Goal: Information Seeking & Learning: Check status

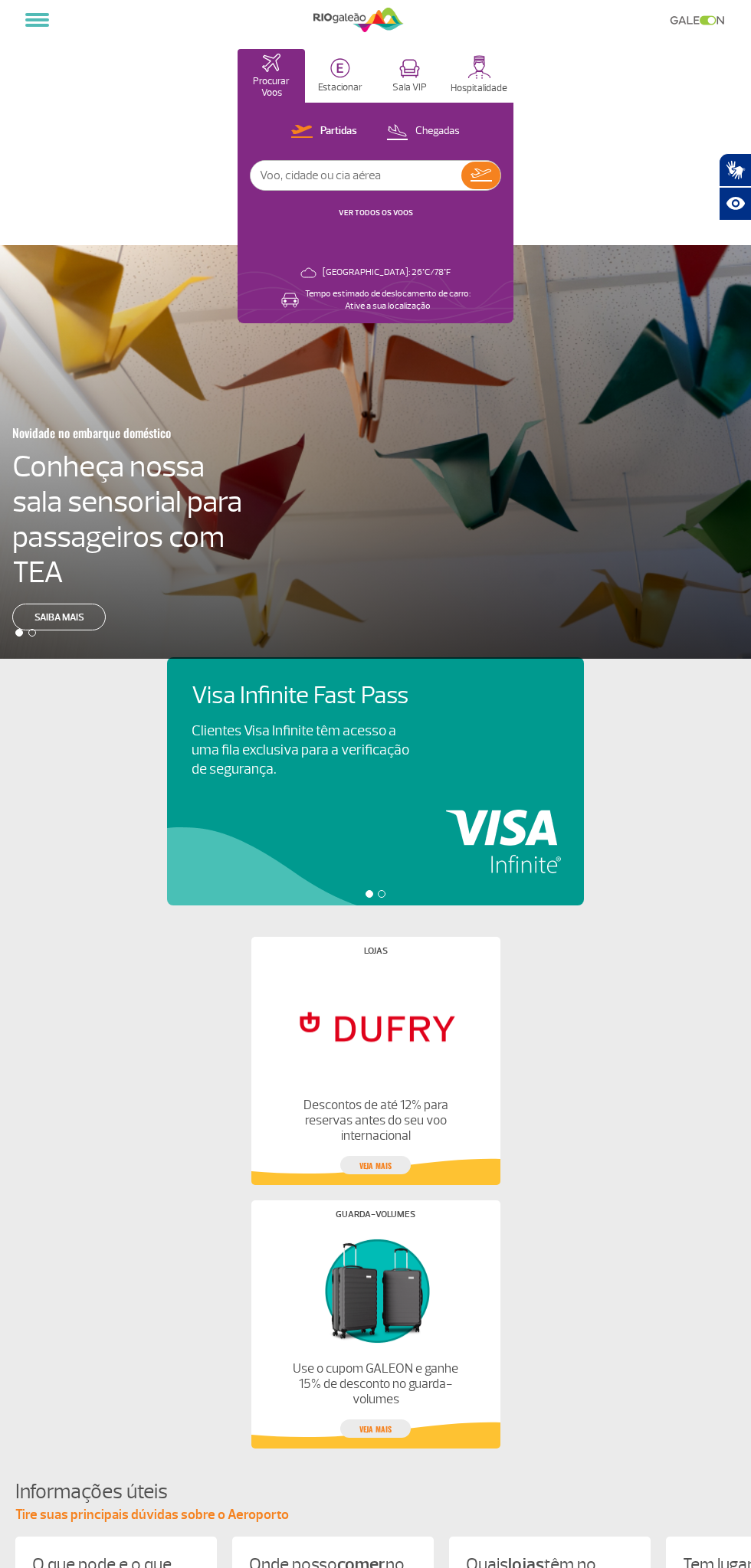
click at [387, 216] on link "VER TODOS OS VOOS" at bounding box center [375, 213] width 75 height 10
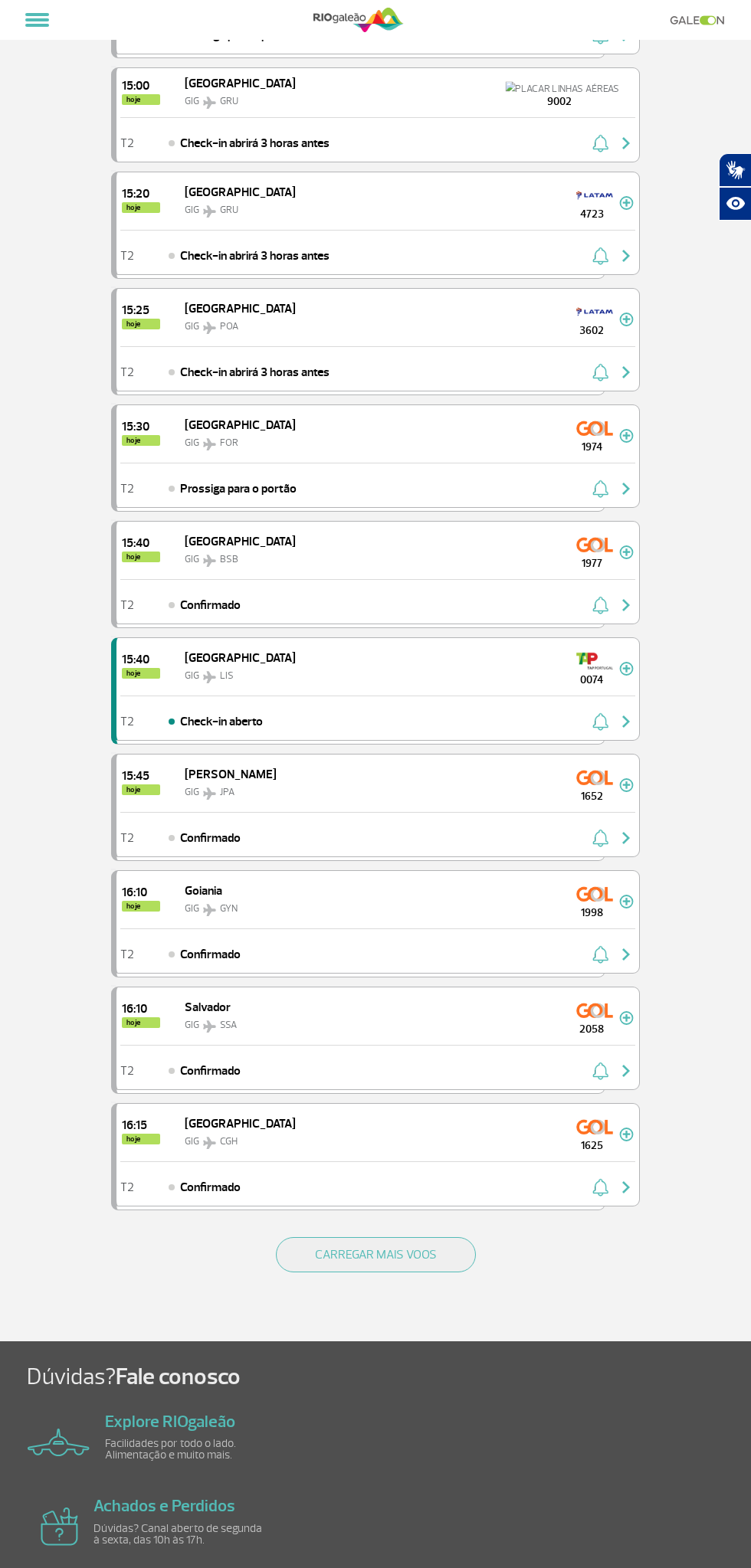
scroll to position [1225, 0]
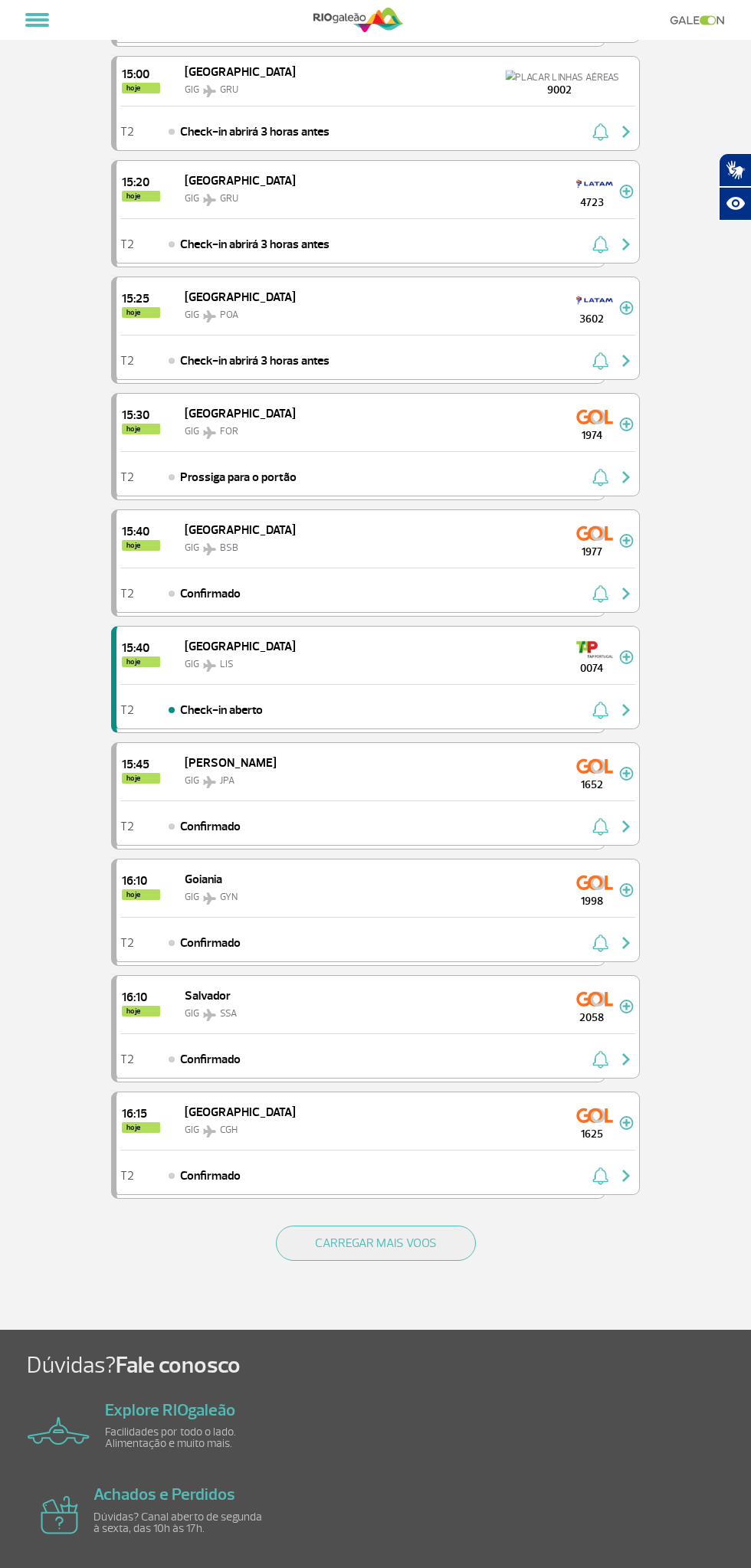
click at [409, 1225] on button "CARREGAR MAIS VOOS" at bounding box center [376, 1242] width 200 height 35
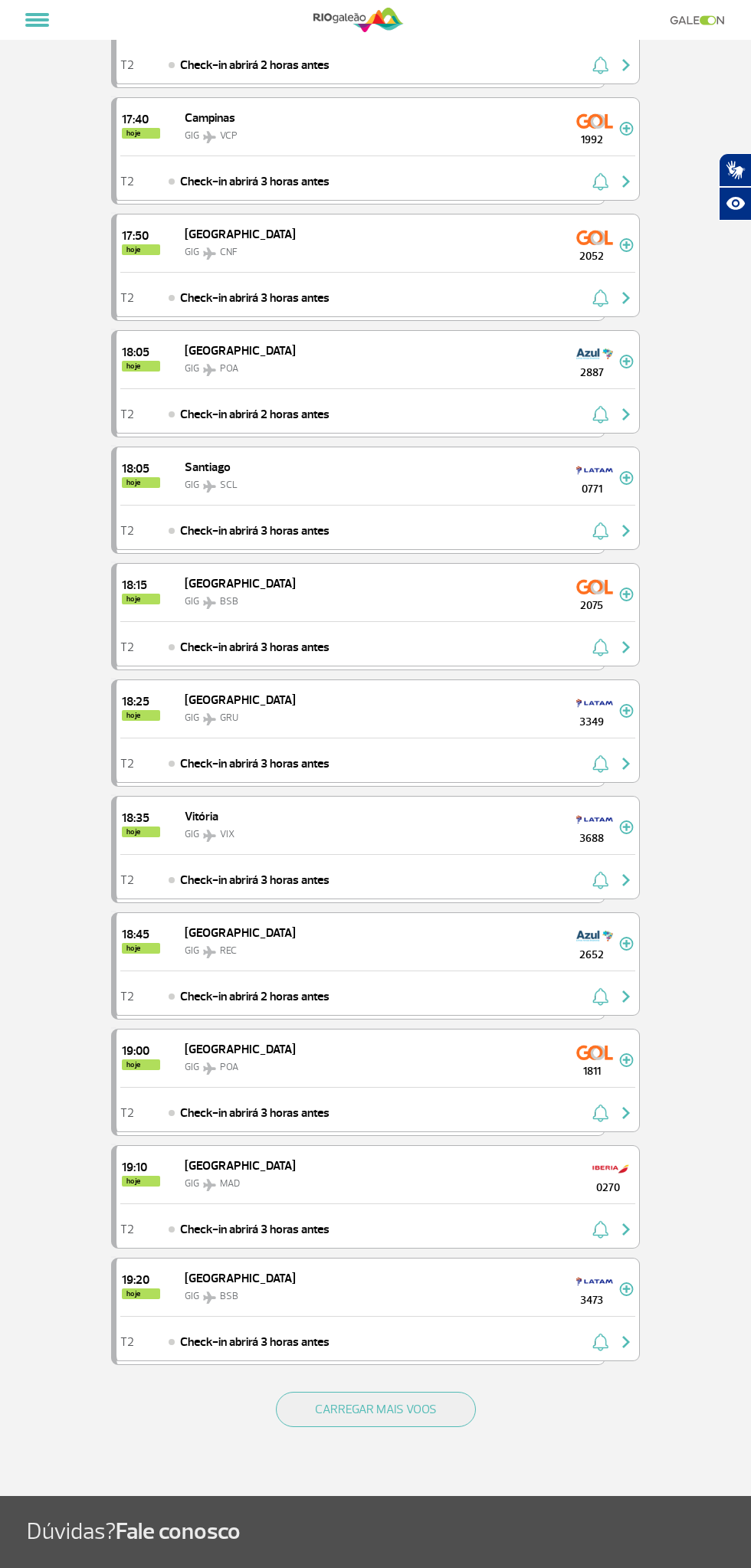
scroll to position [3430, 0]
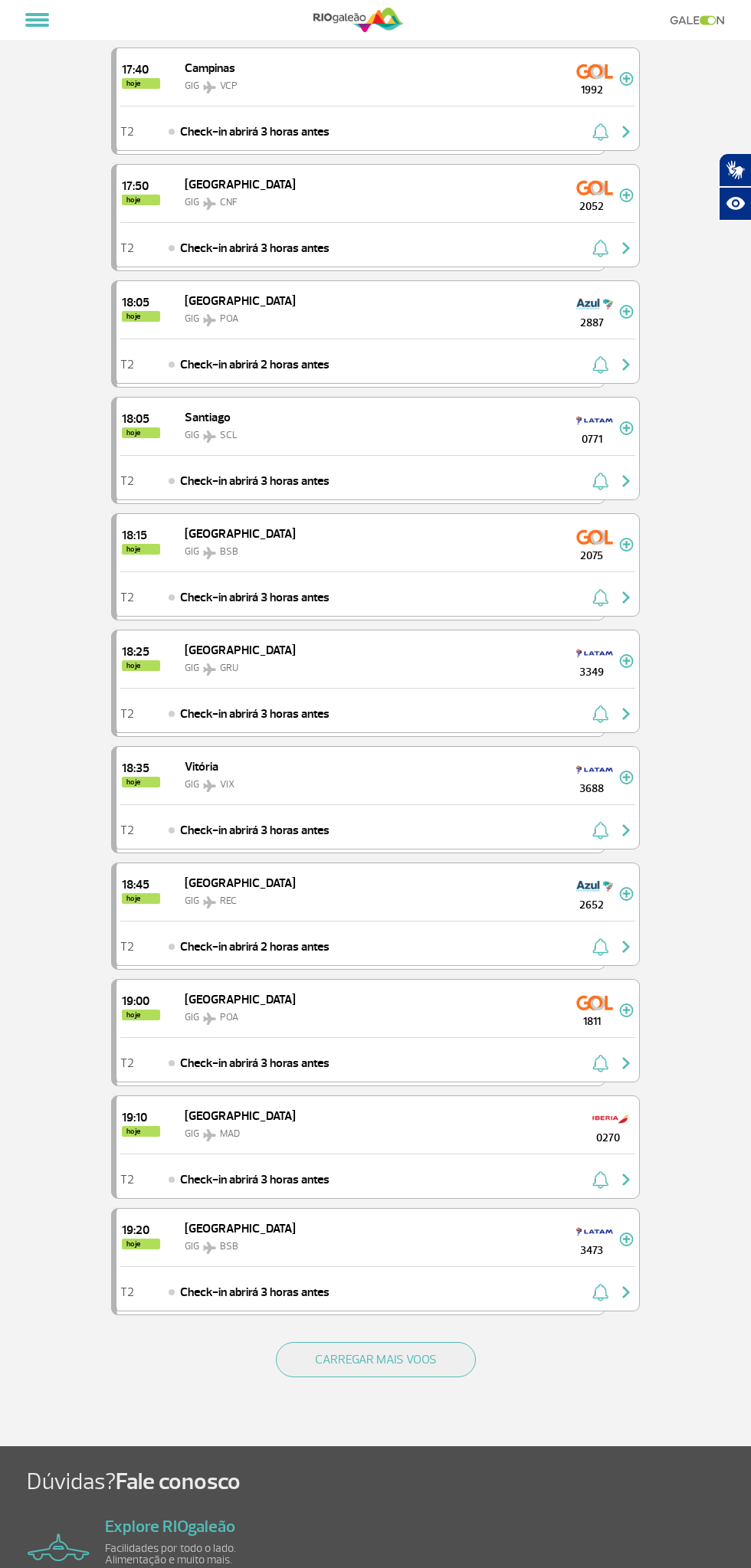
click at [407, 1342] on button "CARREGAR MAIS VOOS" at bounding box center [376, 1359] width 200 height 35
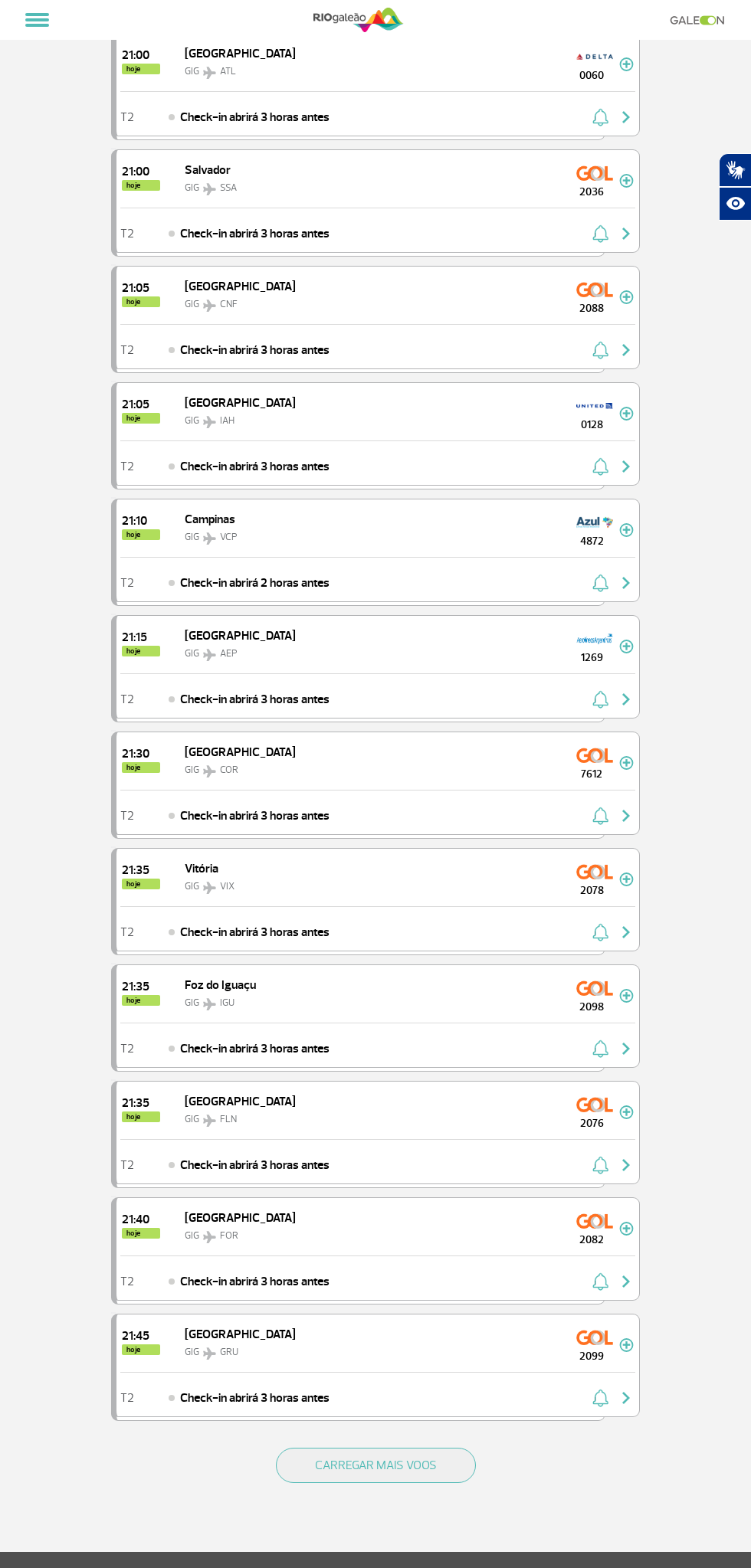
scroll to position [5656, 0]
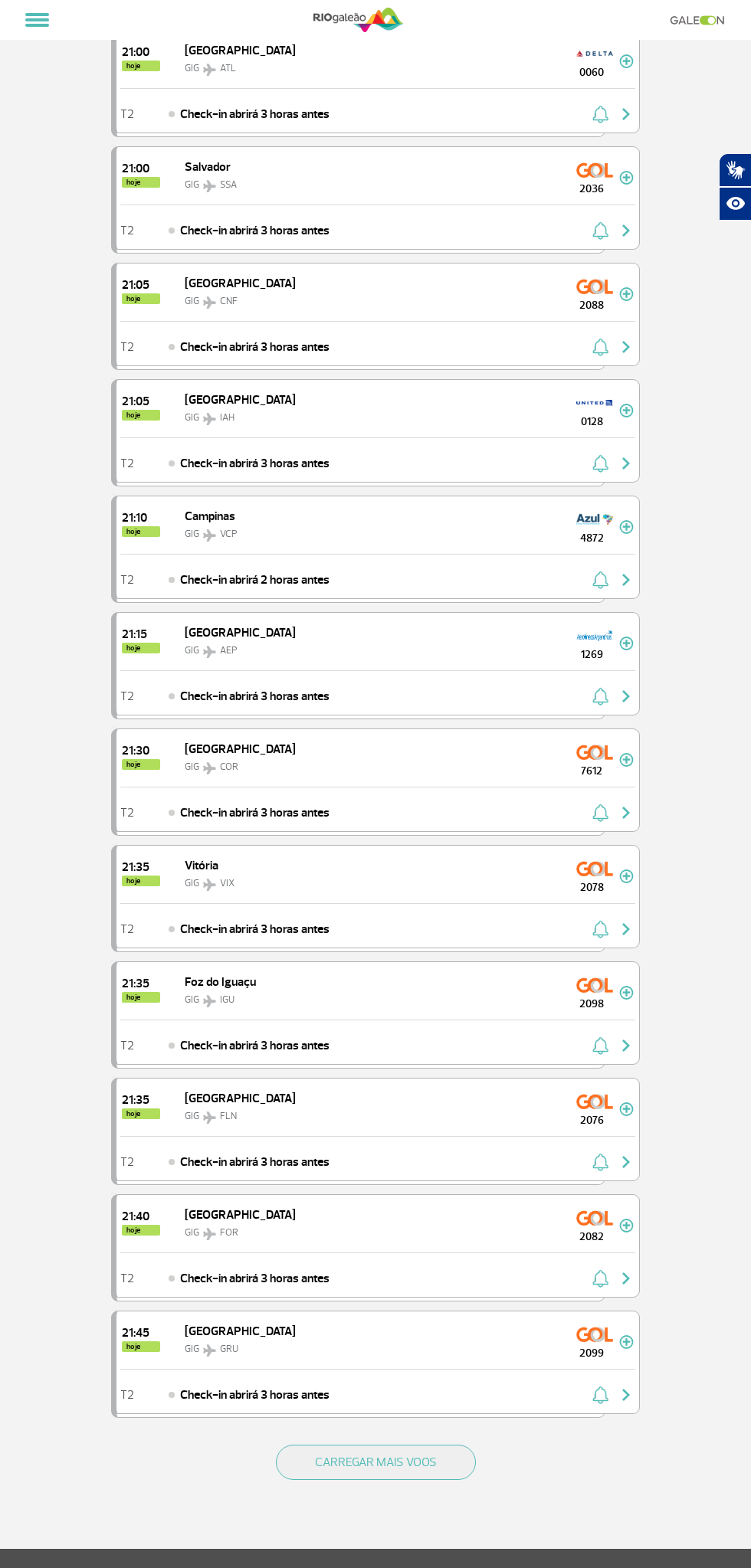
click at [445, 1444] on button "CARREGAR MAIS VOOS" at bounding box center [376, 1461] width 200 height 35
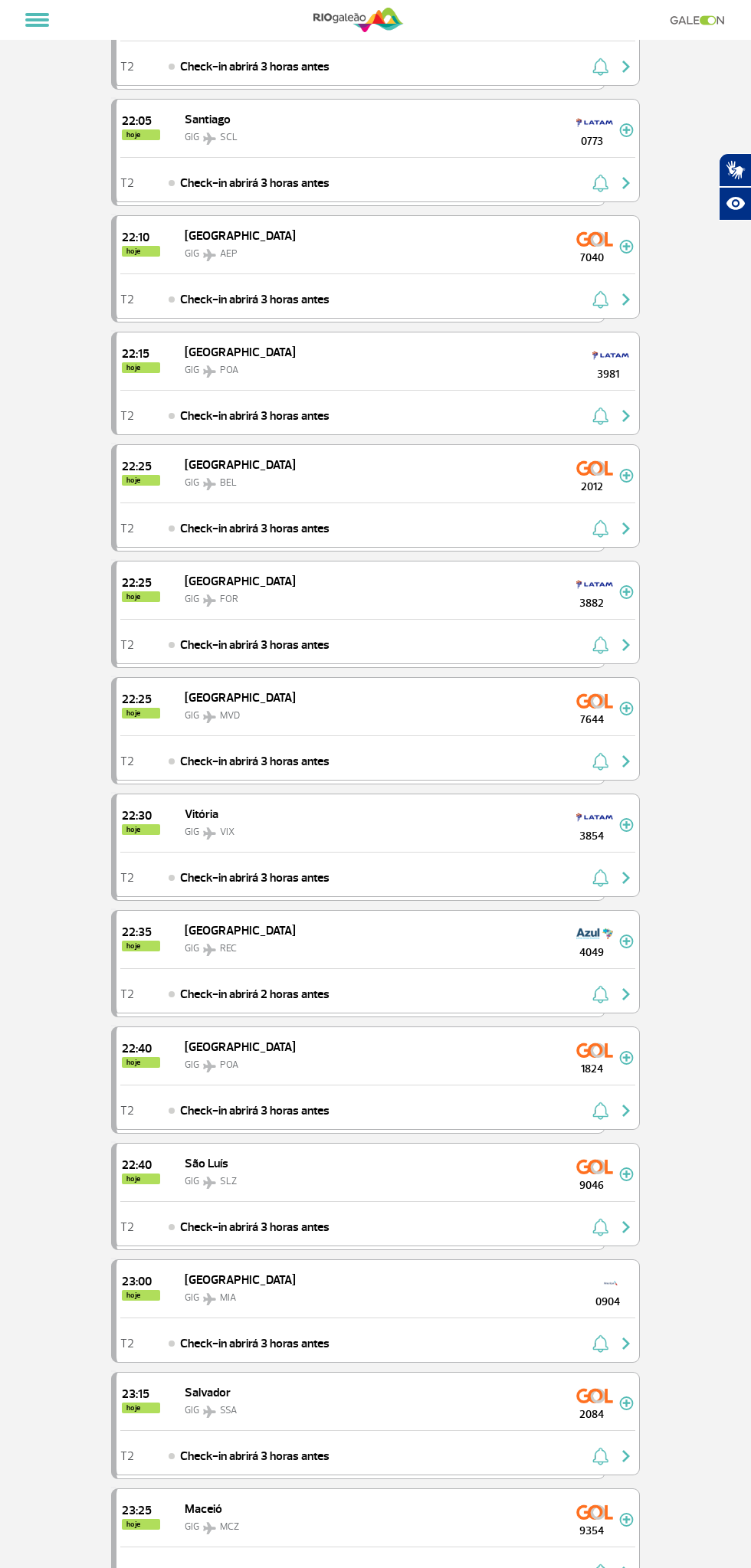
scroll to position [7928, 0]
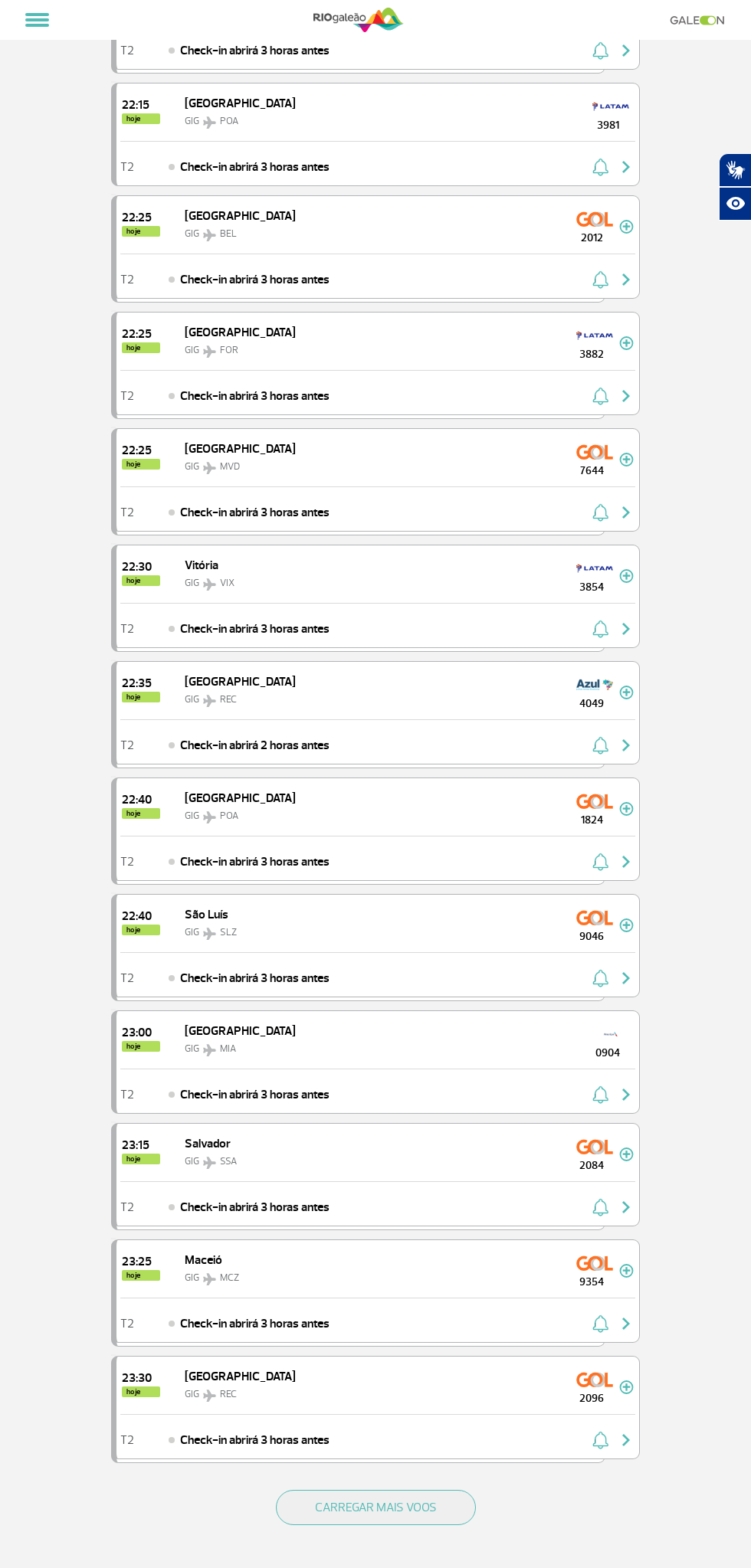
click at [446, 1490] on button "CARREGAR MAIS VOOS" at bounding box center [376, 1507] width 200 height 35
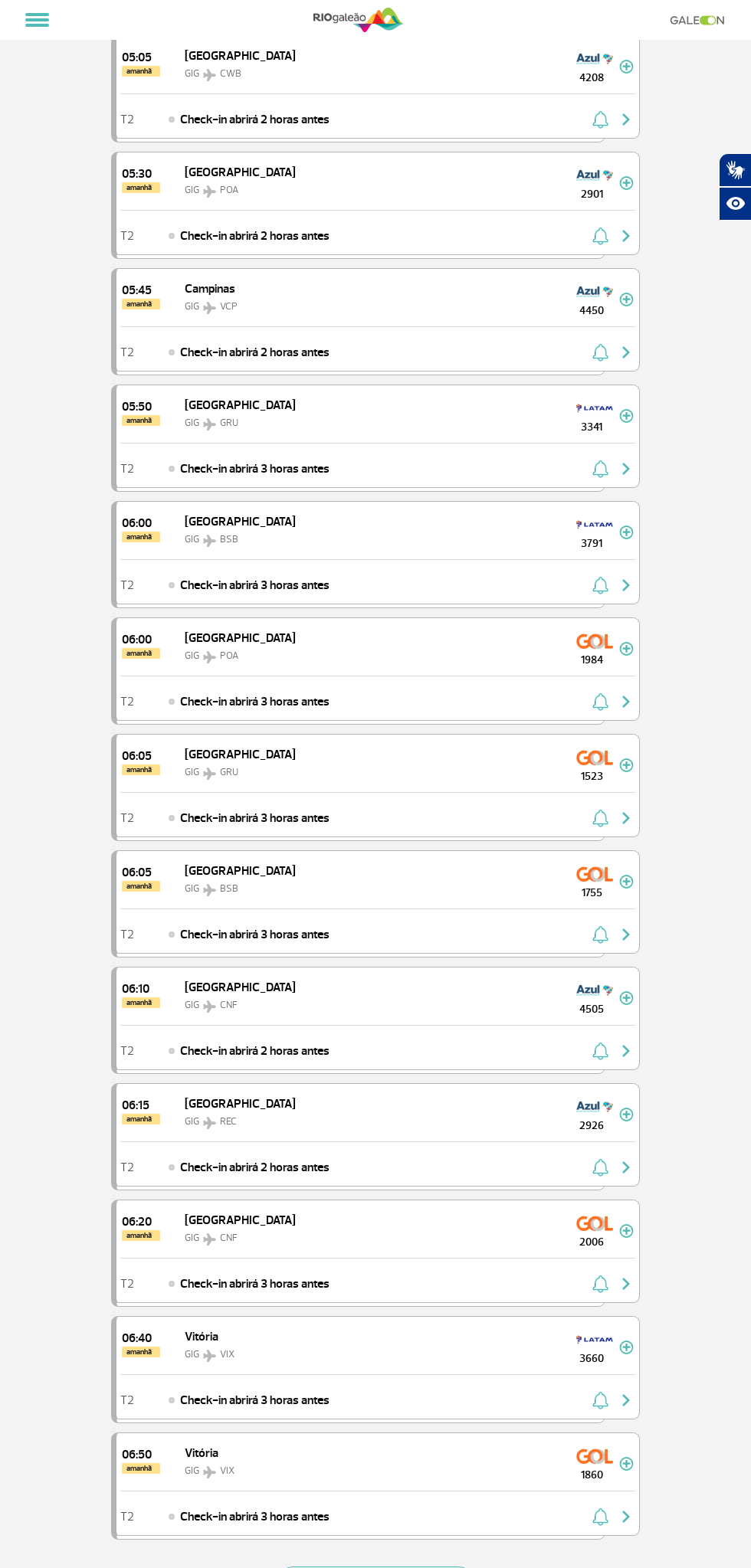
scroll to position [10246, 0]
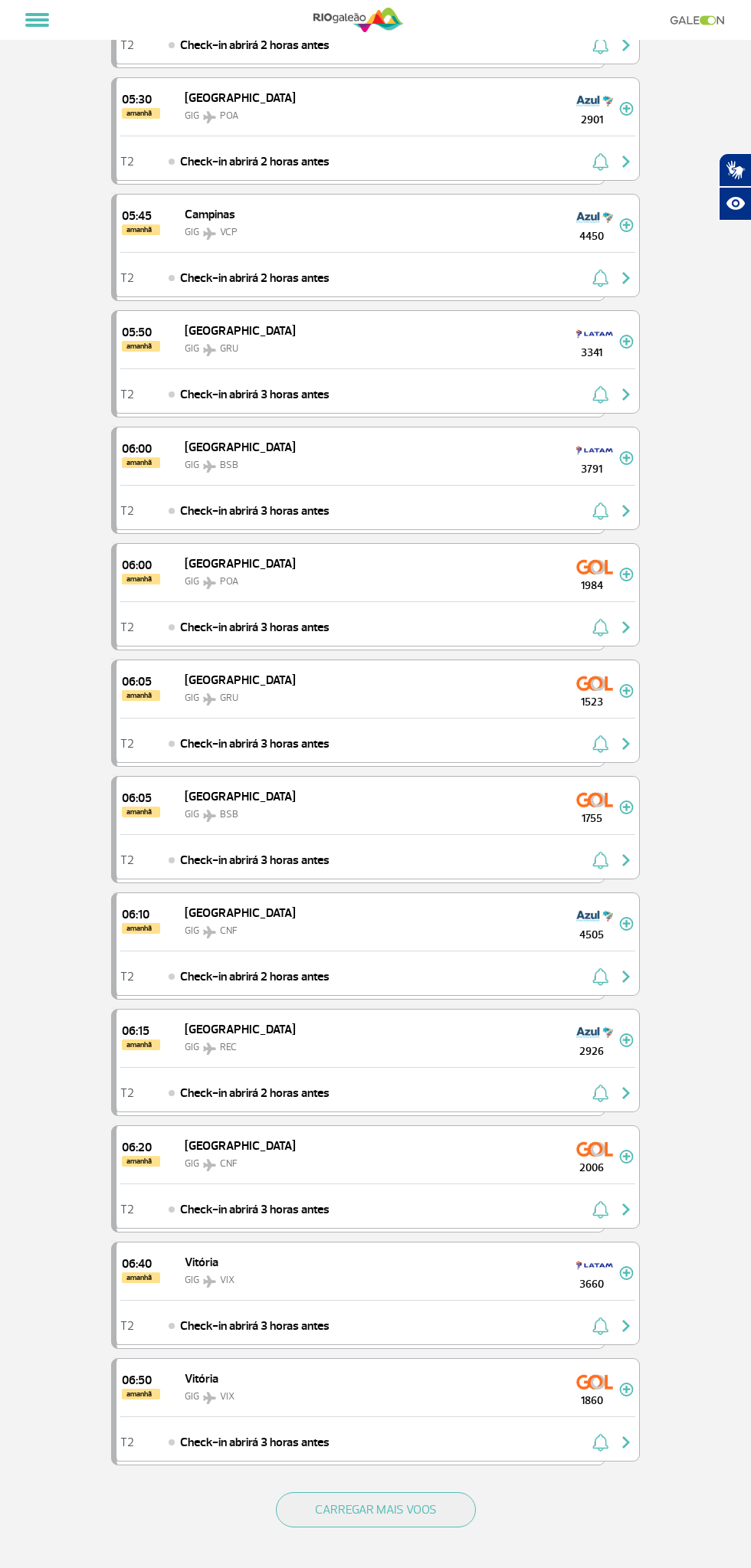
click at [453, 1492] on button "CARREGAR MAIS VOOS" at bounding box center [376, 1509] width 200 height 35
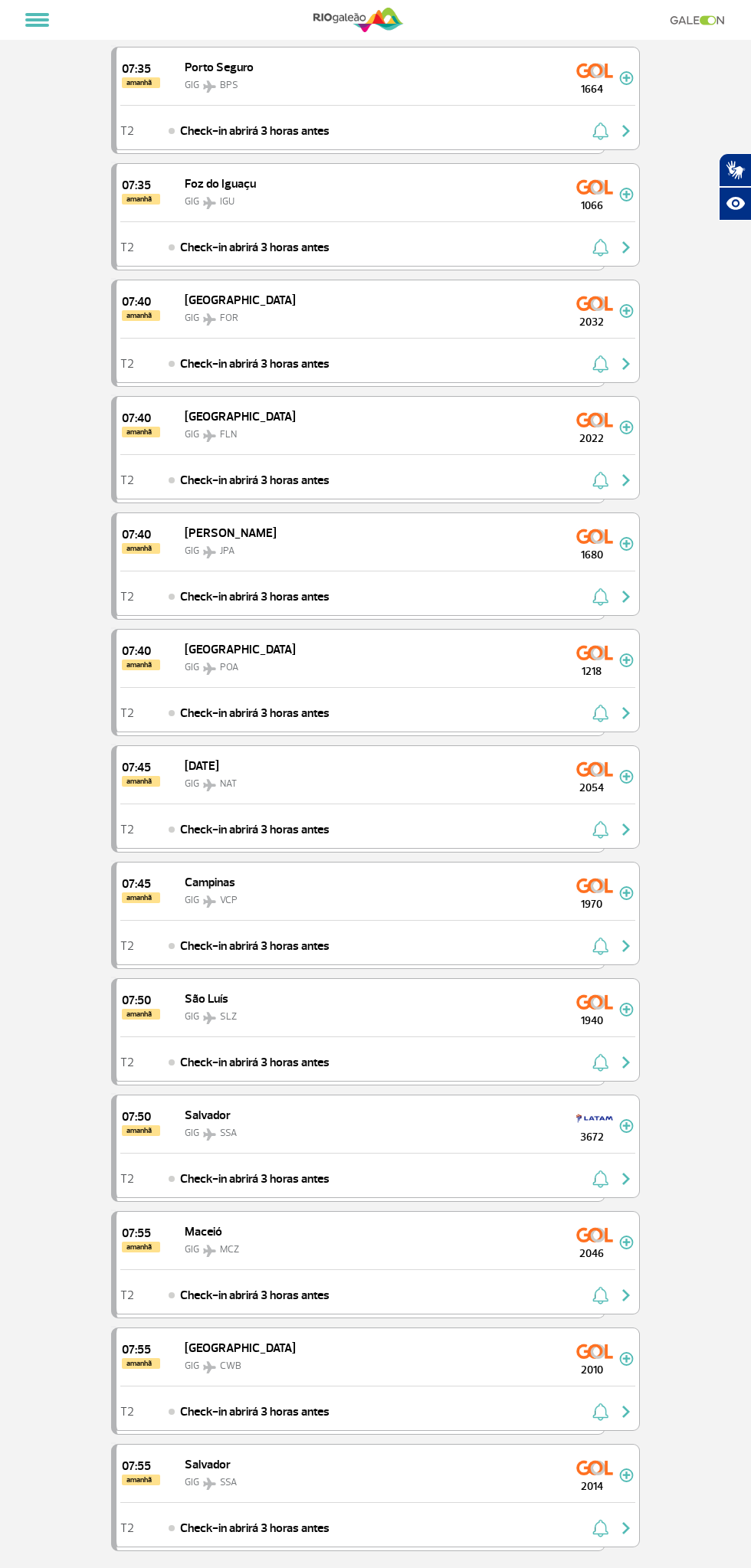
scroll to position [12654, 0]
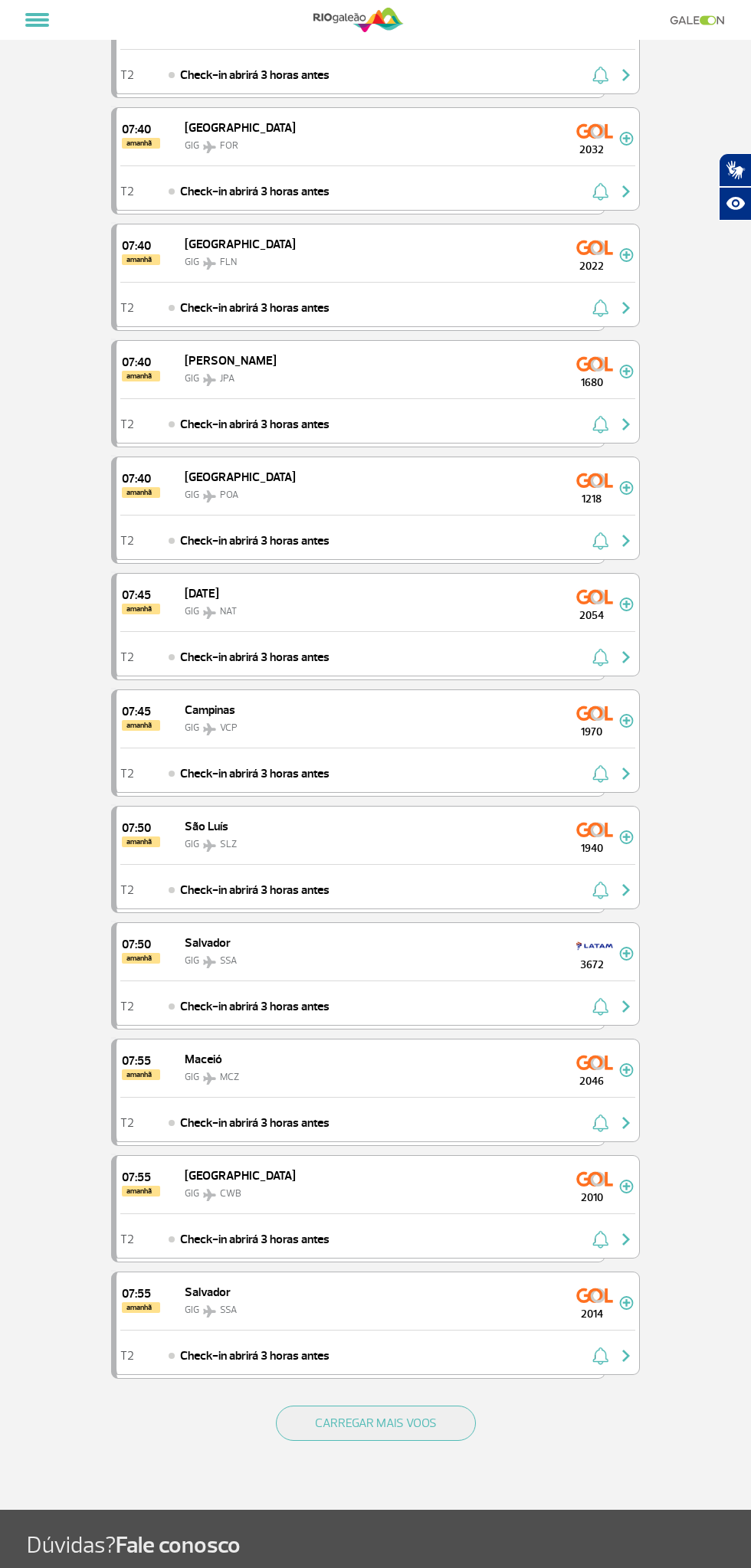
click at [448, 1406] on button "CARREGAR MAIS VOOS" at bounding box center [376, 1423] width 200 height 35
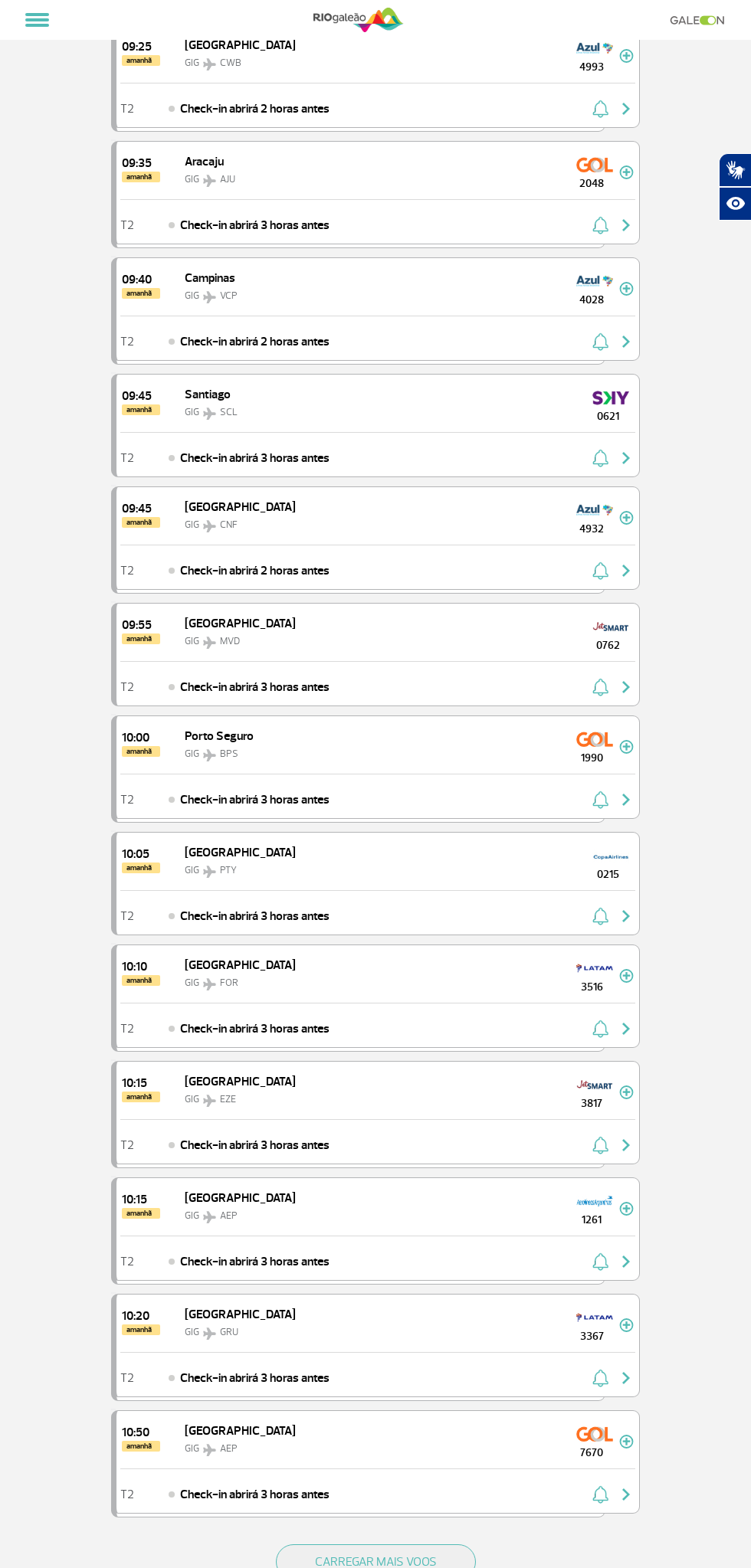
scroll to position [14839, 0]
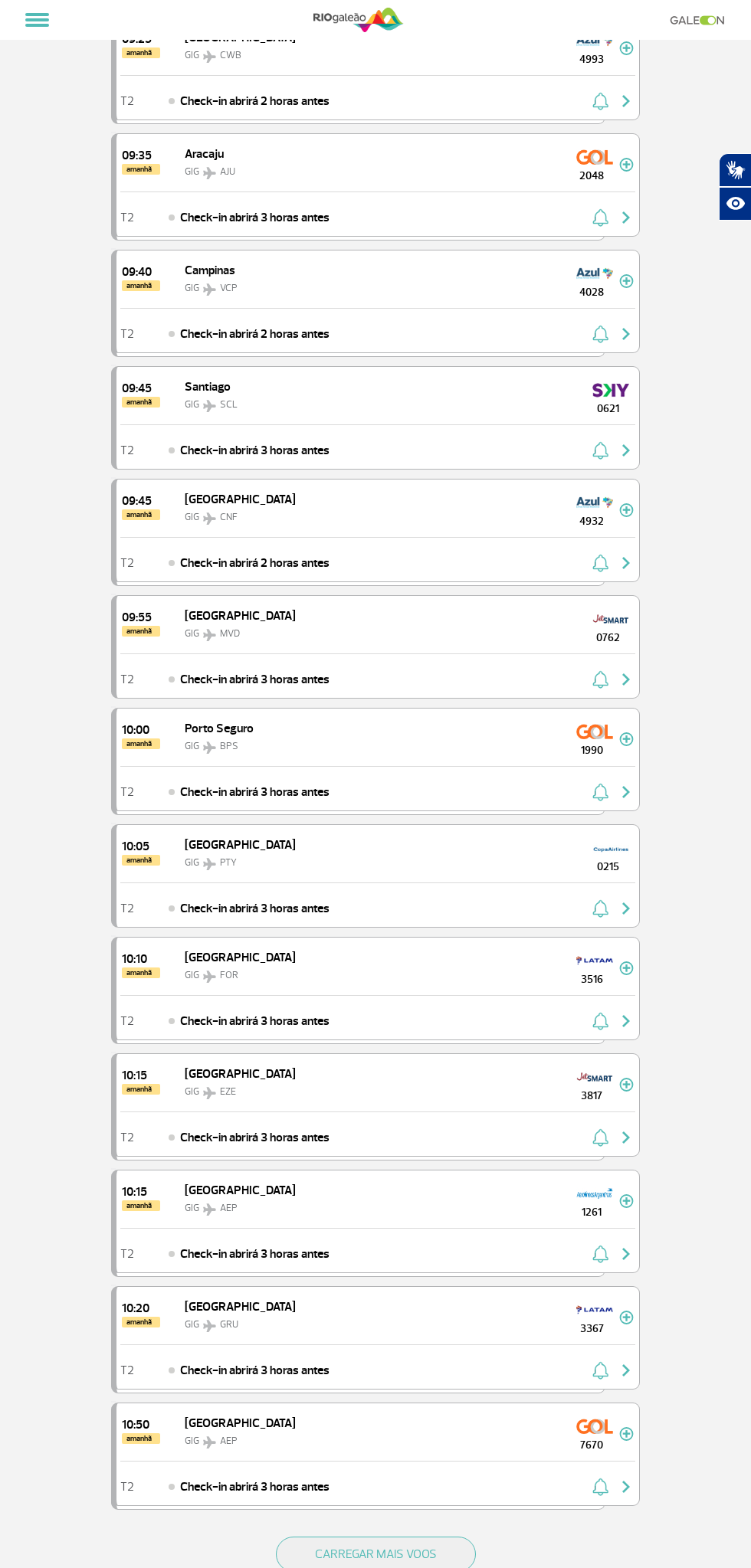
click at [449, 1537] on button "CARREGAR MAIS VOOS" at bounding box center [376, 1554] width 200 height 35
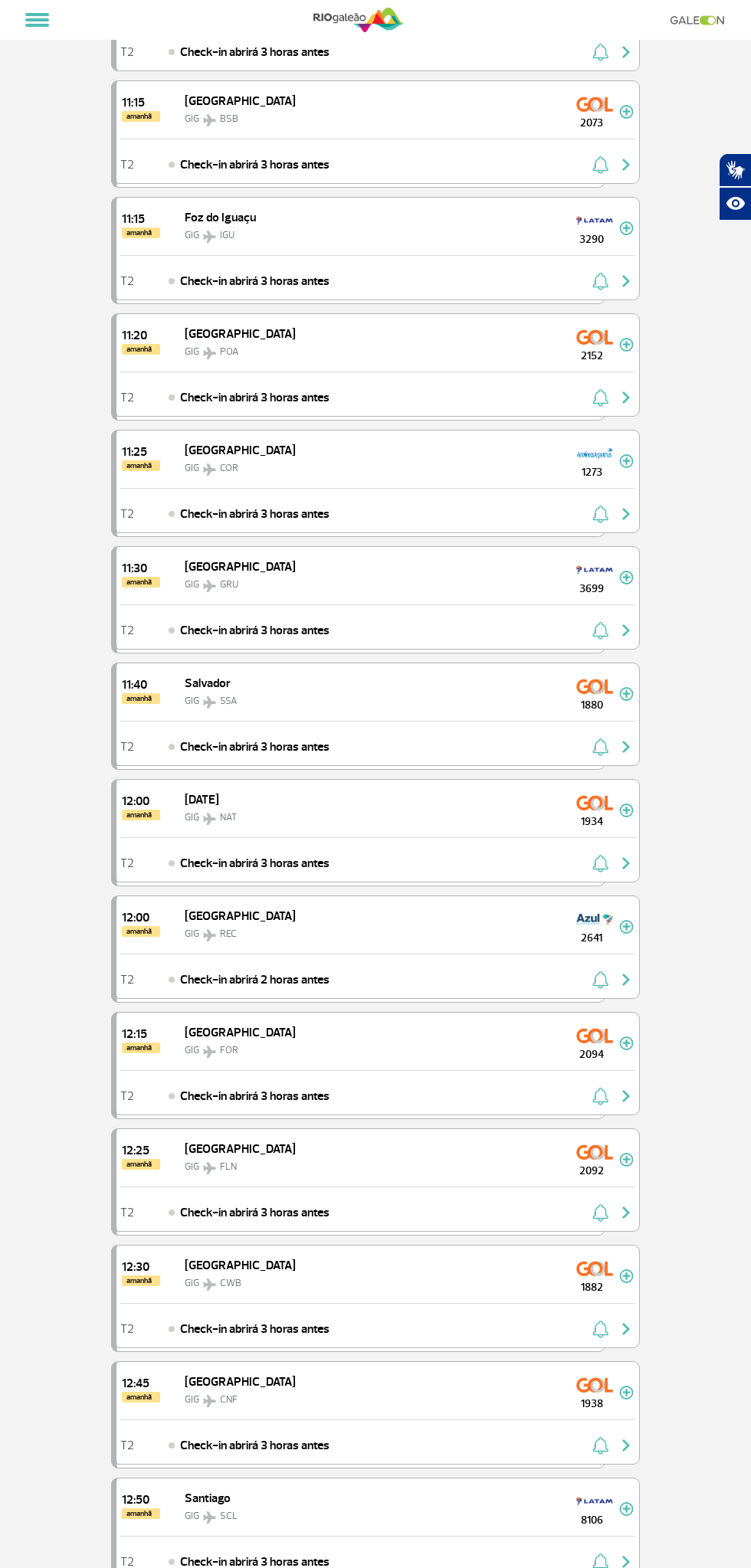
scroll to position [17367, 0]
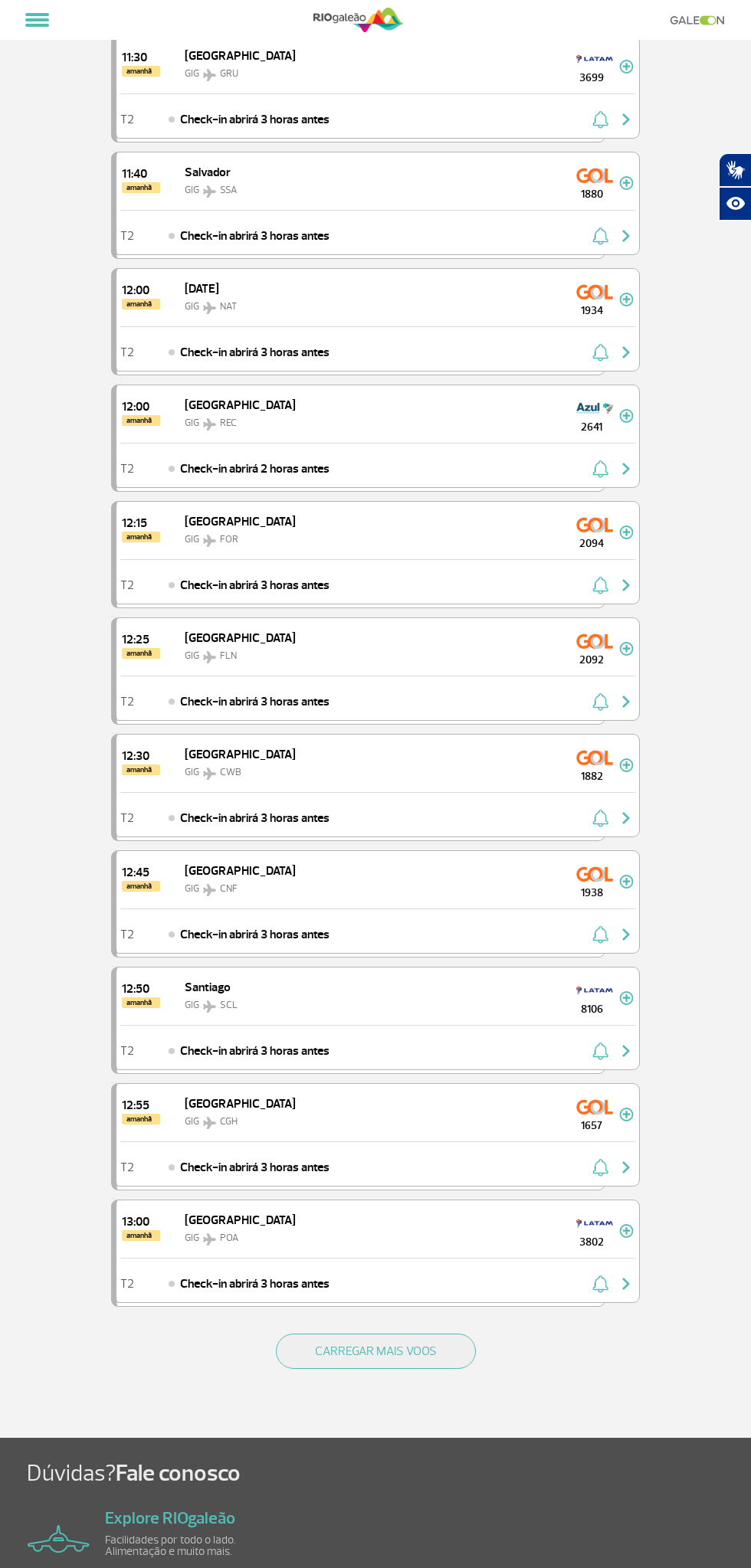
click at [460, 1334] on button "CARREGAR MAIS VOOS" at bounding box center [376, 1351] width 200 height 35
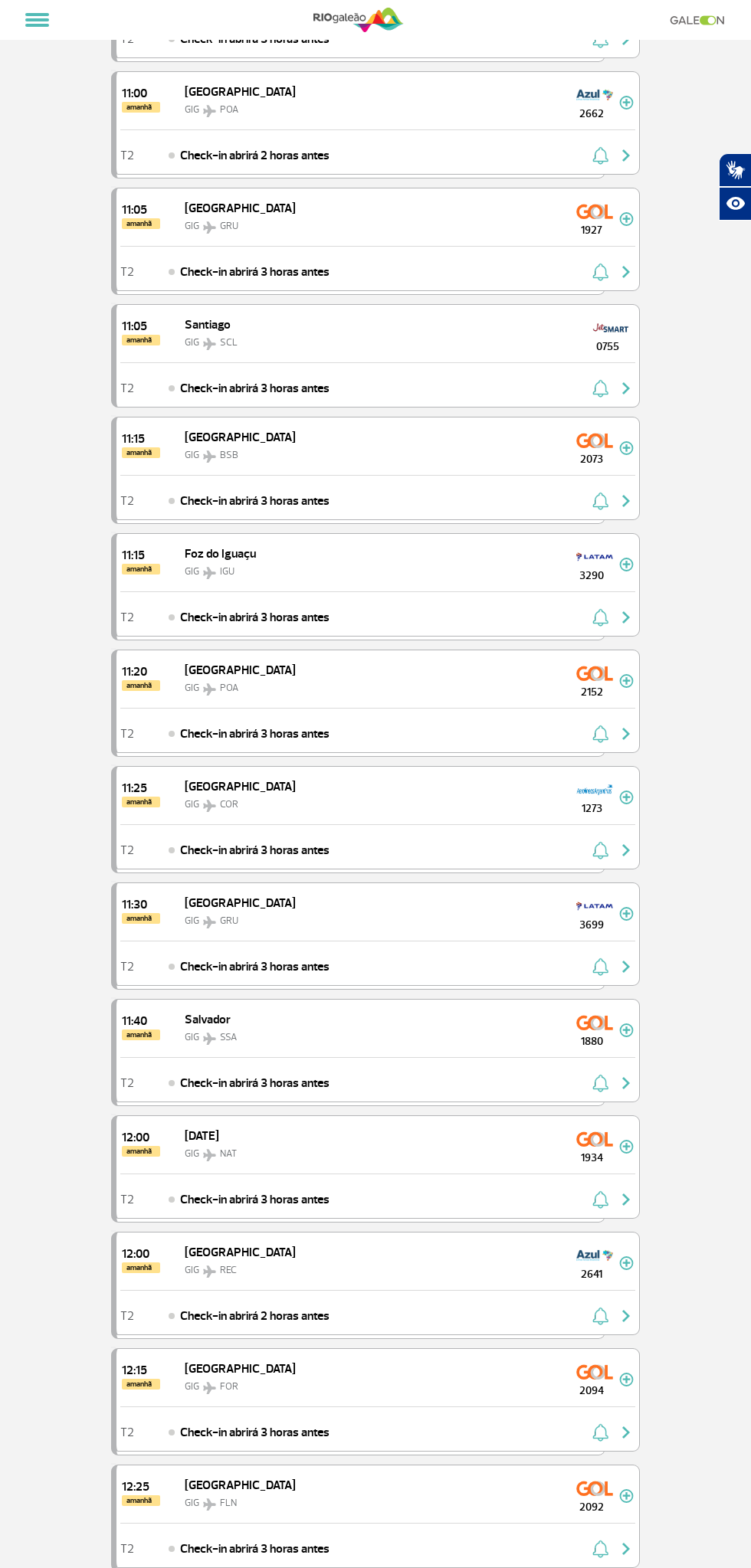
scroll to position [16492, 0]
